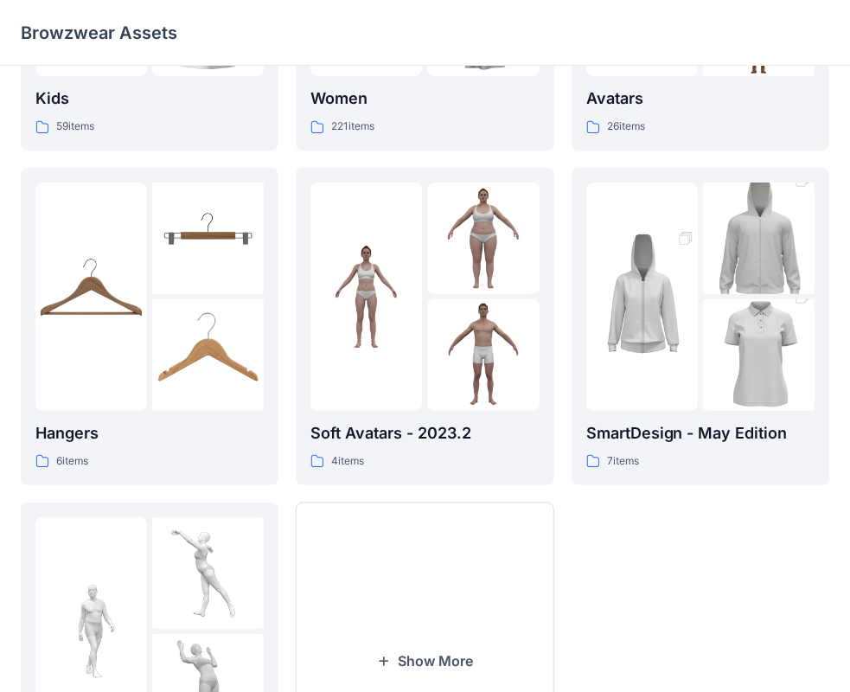
scroll to position [255, 0]
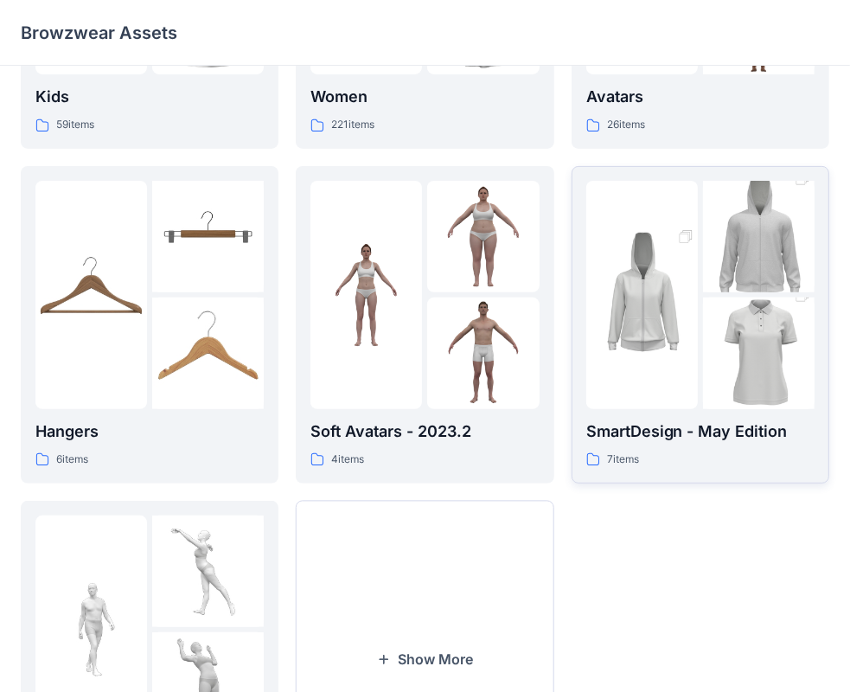
click at [677, 336] on img at bounding box center [642, 295] width 112 height 168
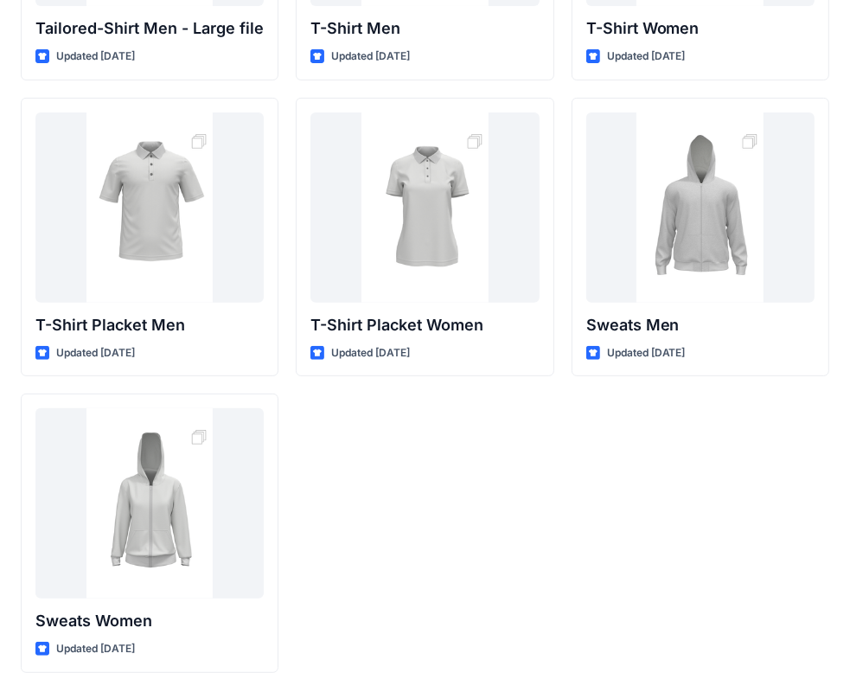
scroll to position [199, 0]
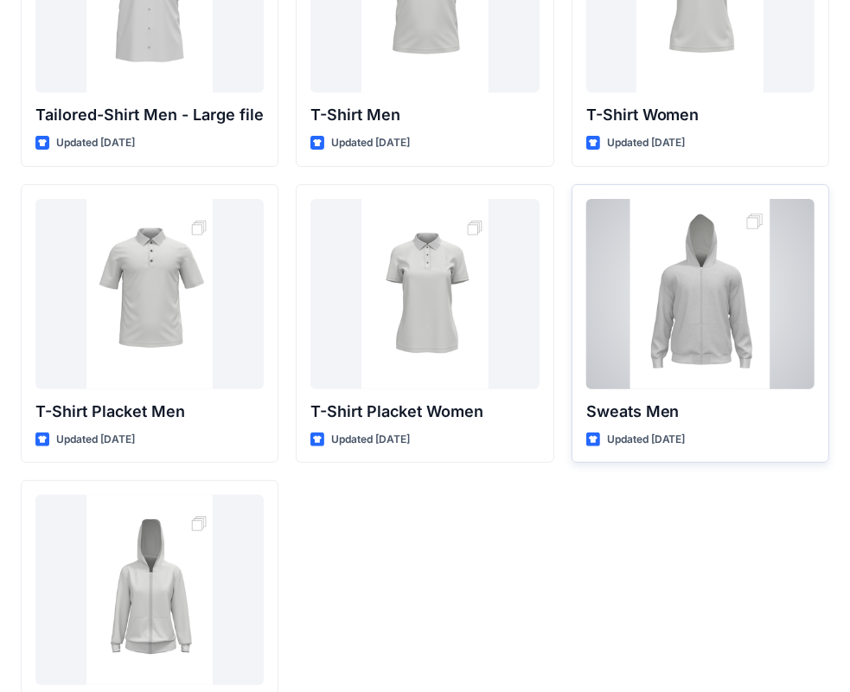
click at [698, 335] on div at bounding box center [700, 294] width 228 height 190
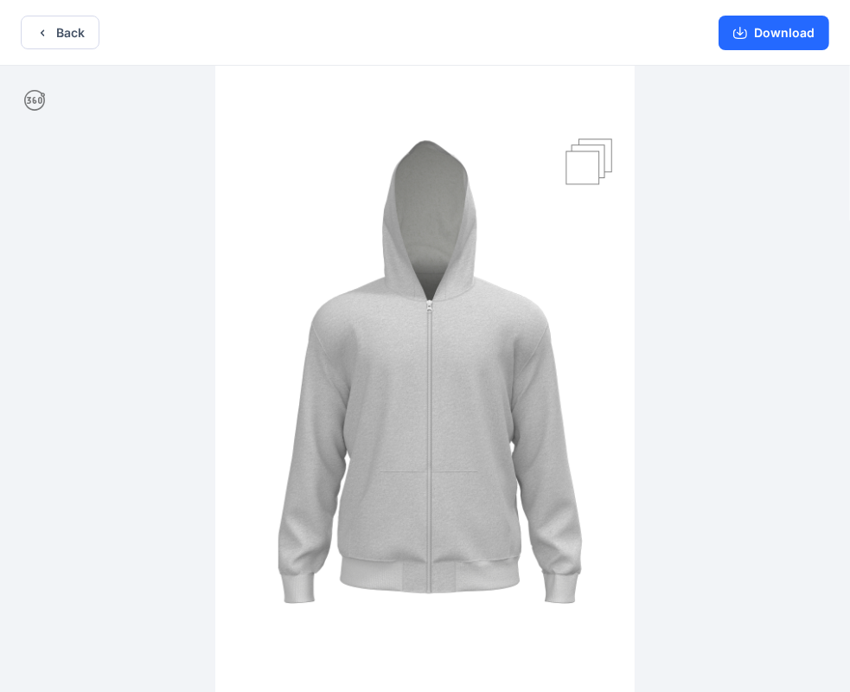
scroll to position [3, 0]
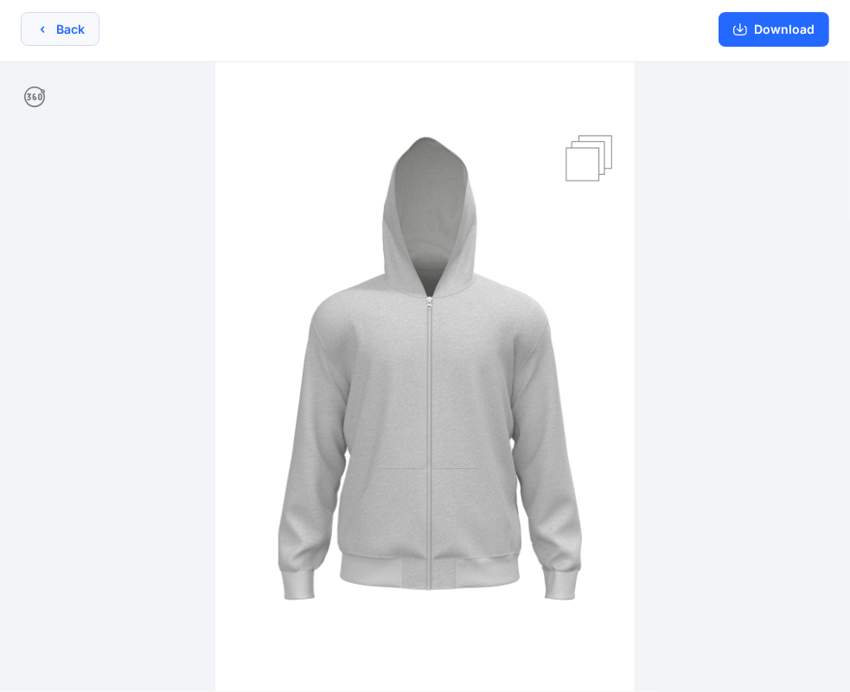
click at [54, 29] on button "Back" at bounding box center [60, 29] width 79 height 34
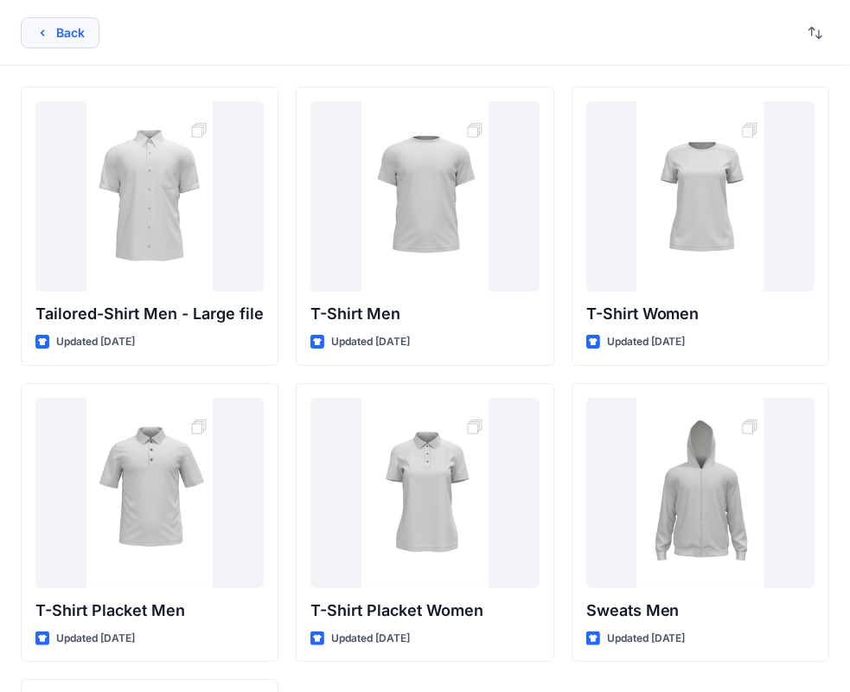
click at [48, 31] on icon "button" at bounding box center [42, 33] width 14 height 14
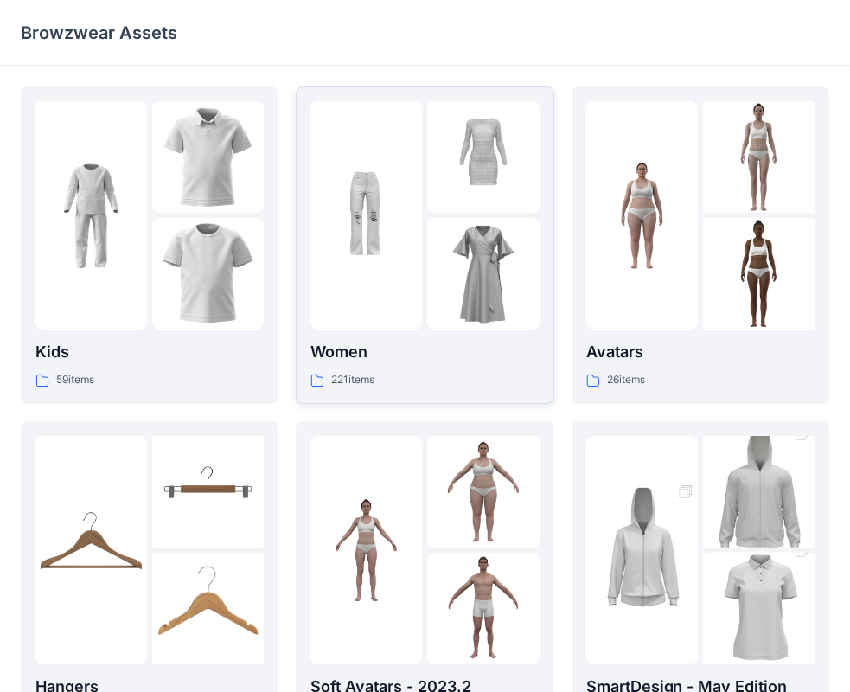
click at [421, 239] on img at bounding box center [366, 216] width 112 height 112
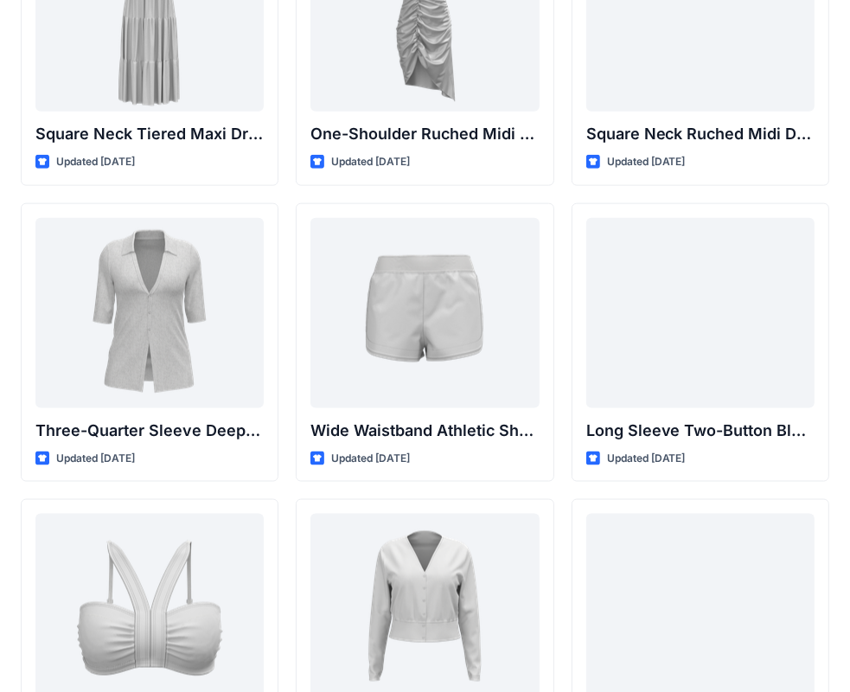
scroll to position [1369, 0]
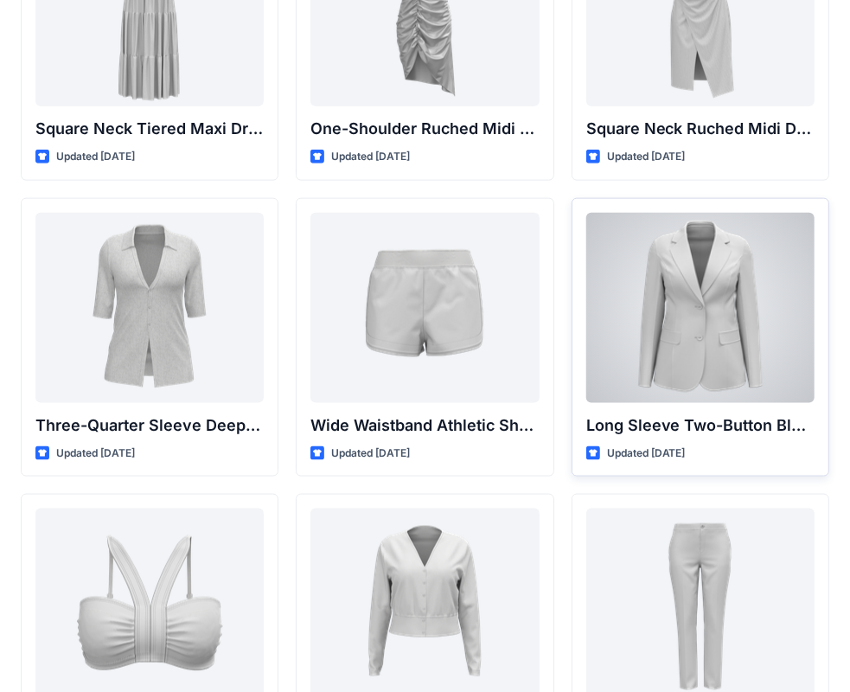
click at [697, 328] on div at bounding box center [700, 308] width 228 height 190
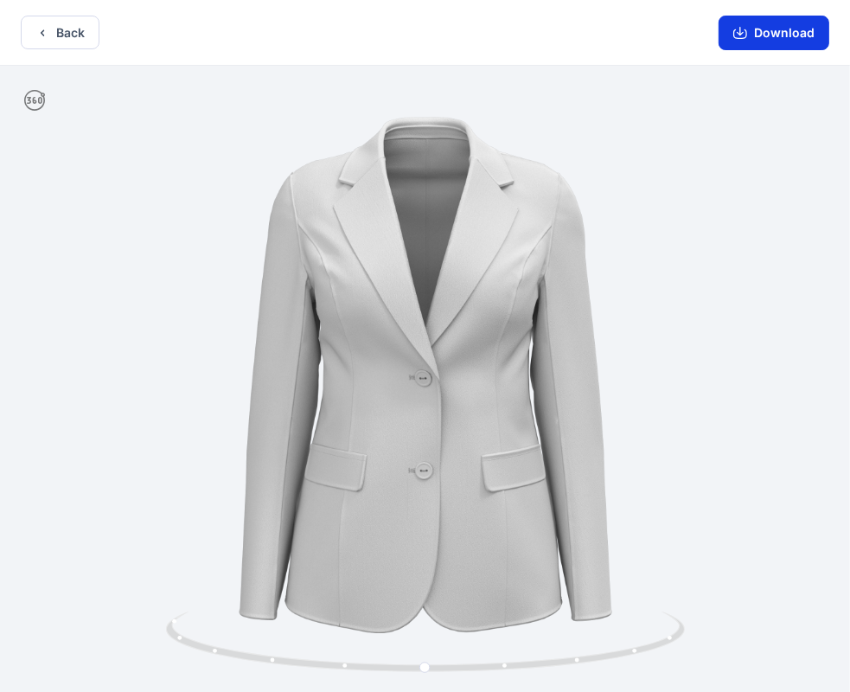
click at [771, 35] on button "Download" at bounding box center [773, 33] width 111 height 35
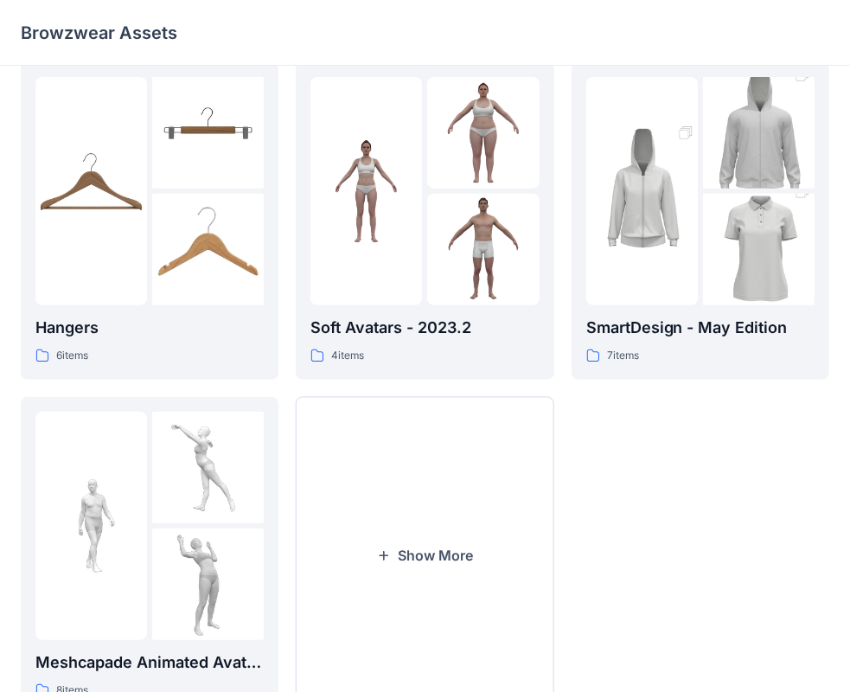
scroll to position [429, 0]
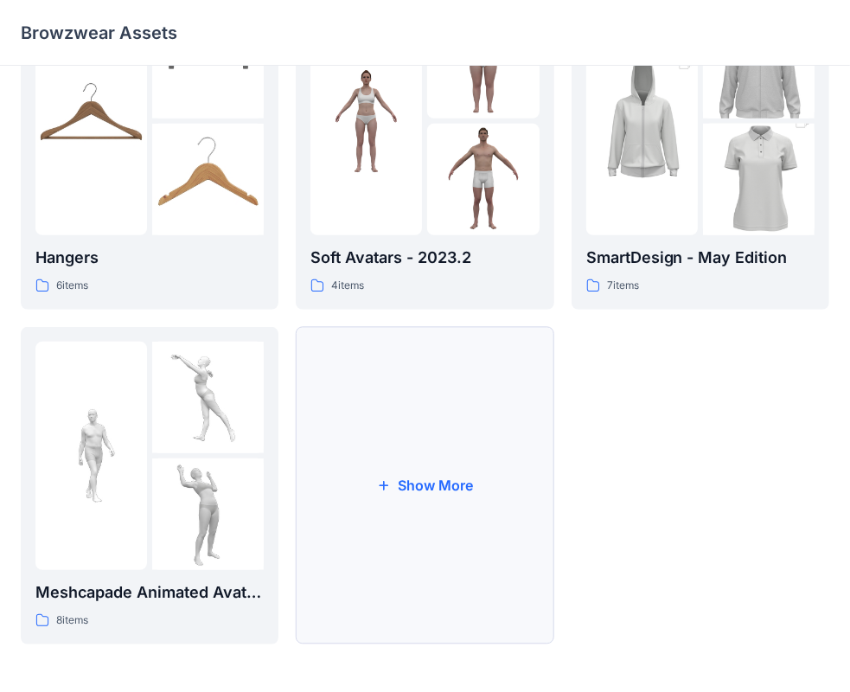
click at [449, 482] on button "Show More" at bounding box center [425, 485] width 258 height 317
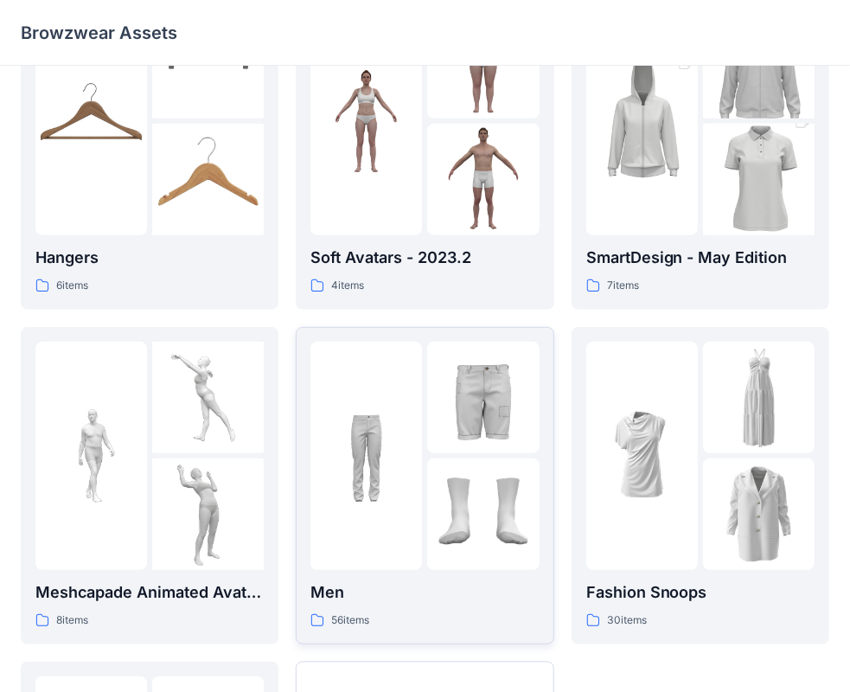
click at [412, 434] on img at bounding box center [366, 455] width 112 height 112
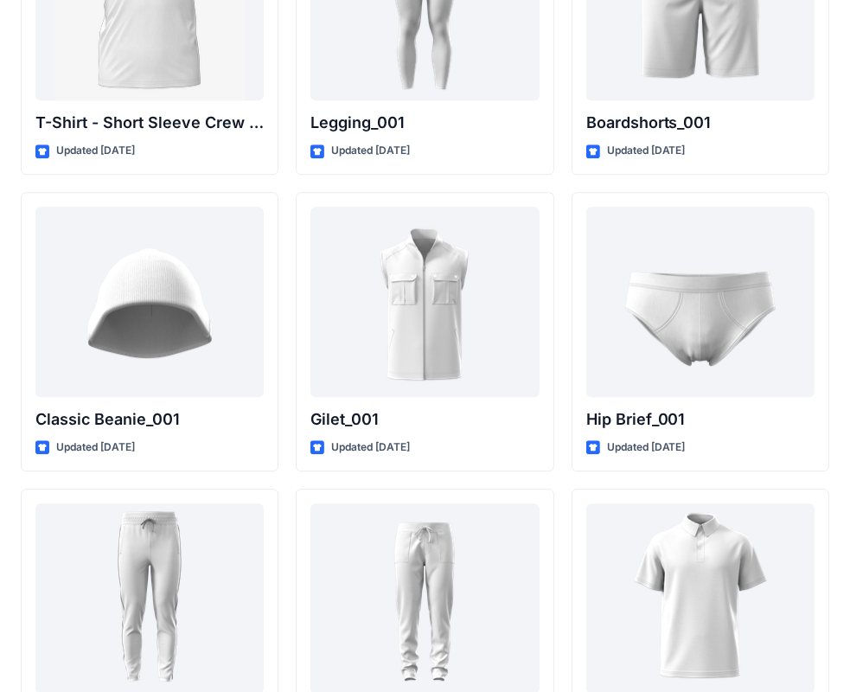
scroll to position [3164, 0]
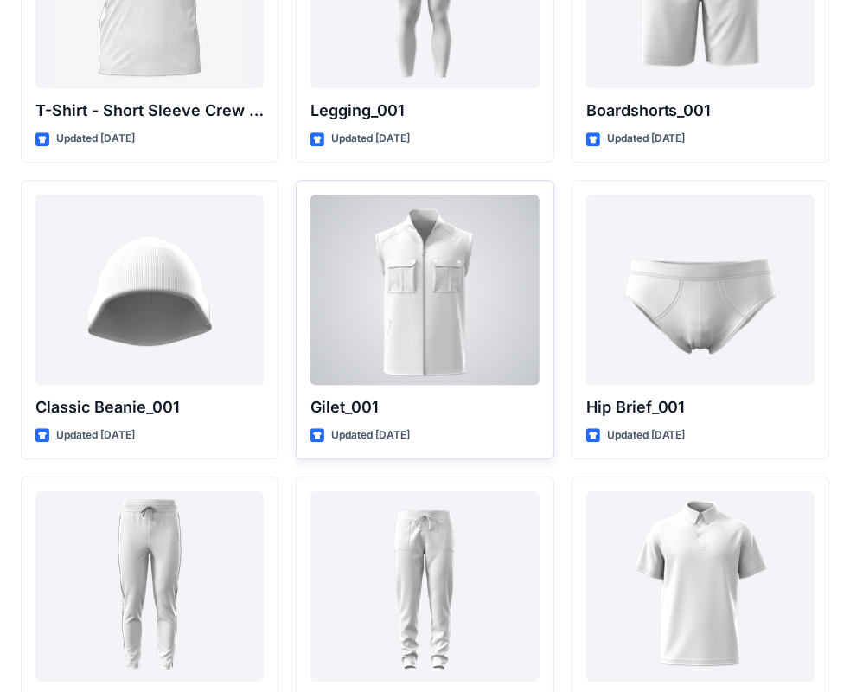
click at [430, 325] on div at bounding box center [424, 289] width 228 height 190
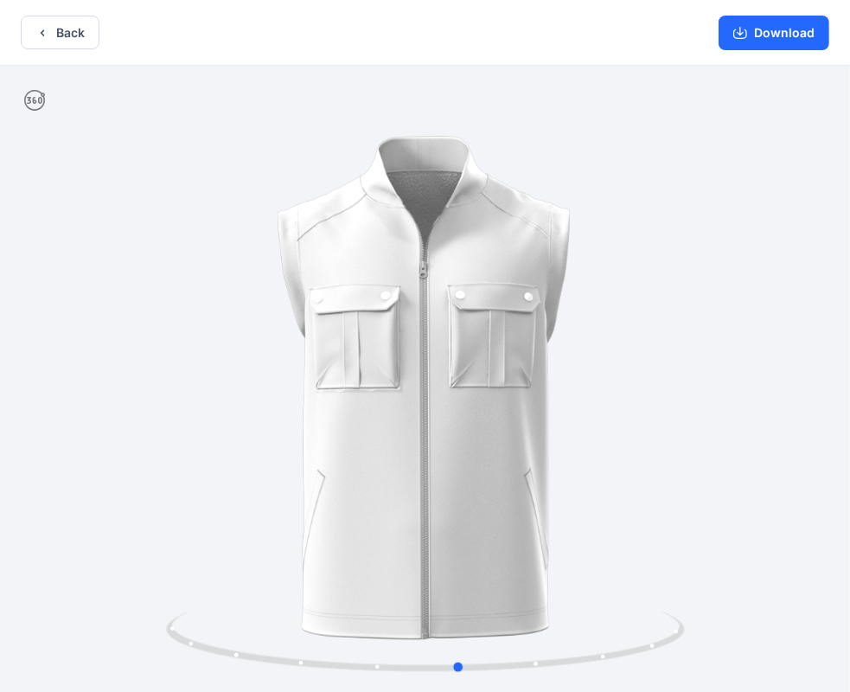
drag, startPoint x: 595, startPoint y: 526, endPoint x: 629, endPoint y: 521, distance: 34.8
click at [629, 521] on div at bounding box center [425, 380] width 850 height 629
click at [50, 31] on button "Back" at bounding box center [60, 33] width 79 height 34
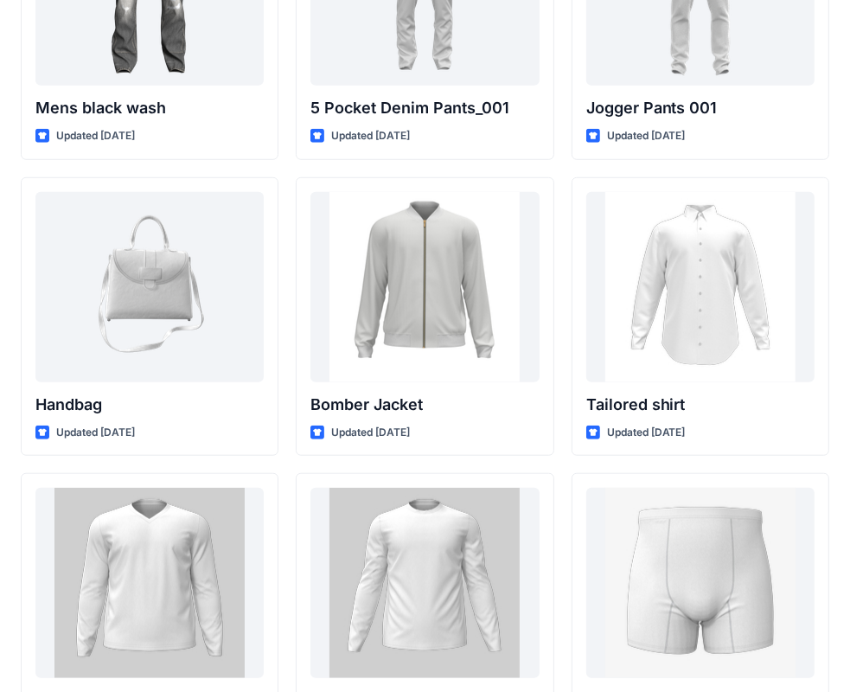
scroll to position [786, 0]
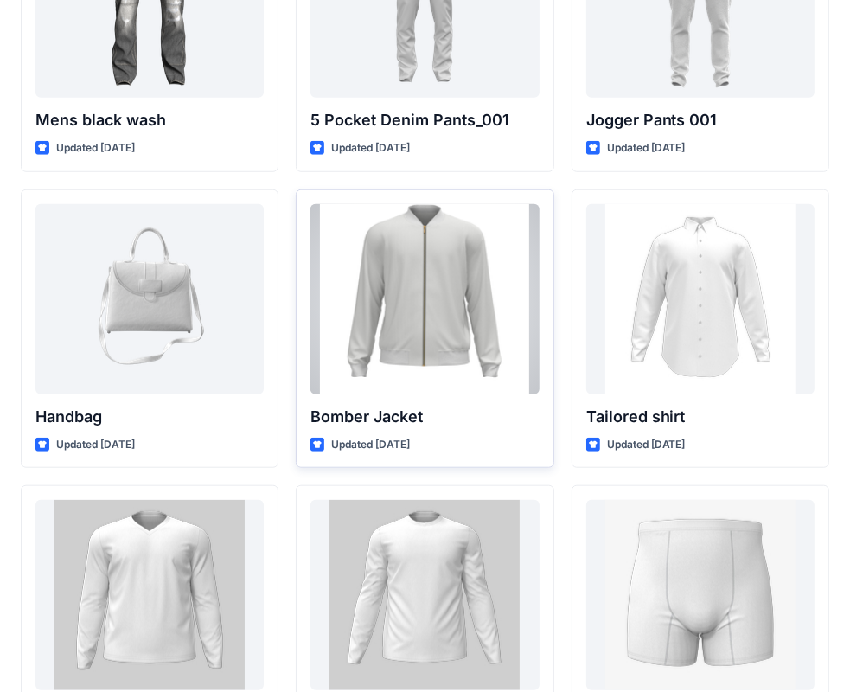
click at [407, 316] on div at bounding box center [424, 299] width 228 height 190
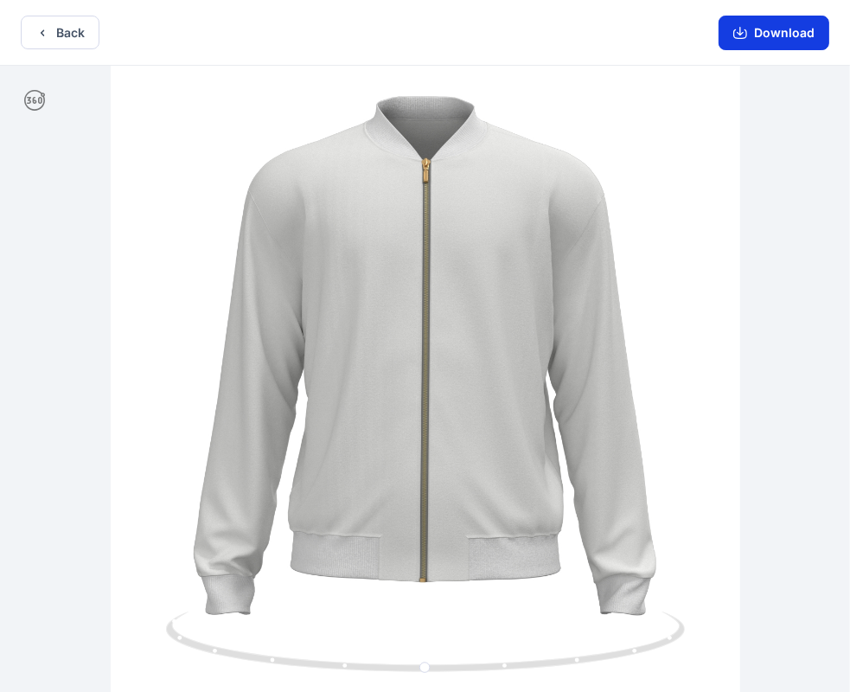
click at [788, 31] on button "Download" at bounding box center [773, 33] width 111 height 35
